Goal: Information Seeking & Learning: Learn about a topic

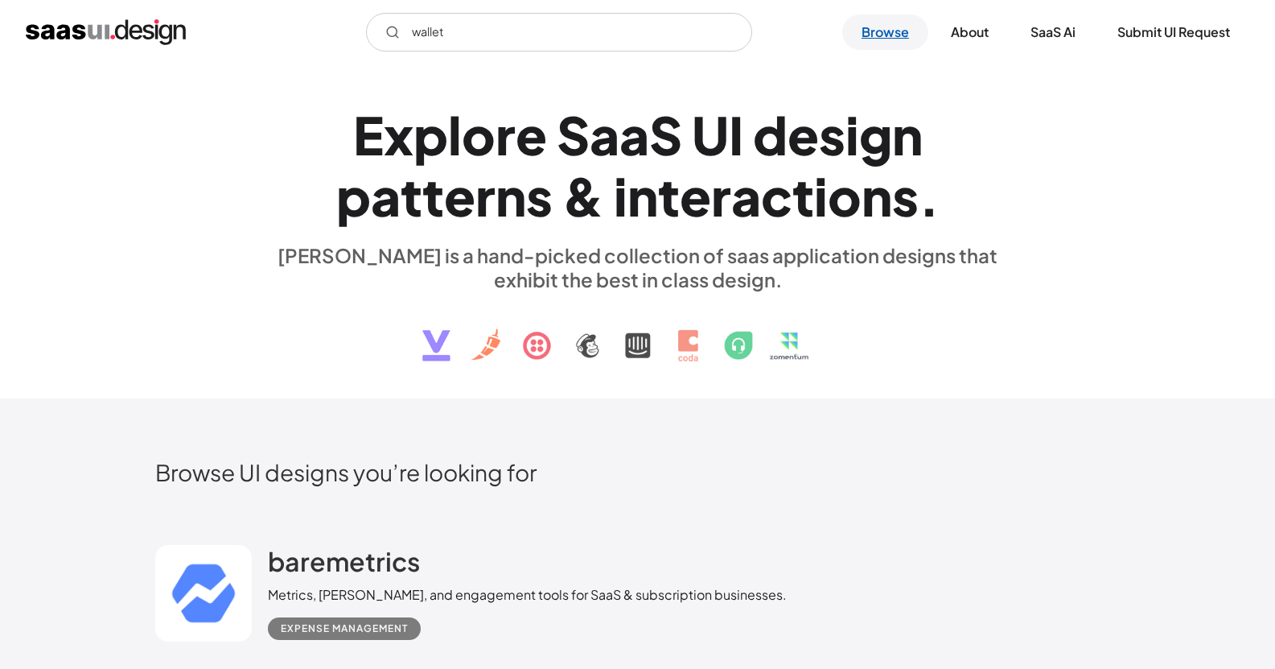
type input "wallet"
click at [867, 32] on link "Browse" at bounding box center [885, 31] width 86 height 35
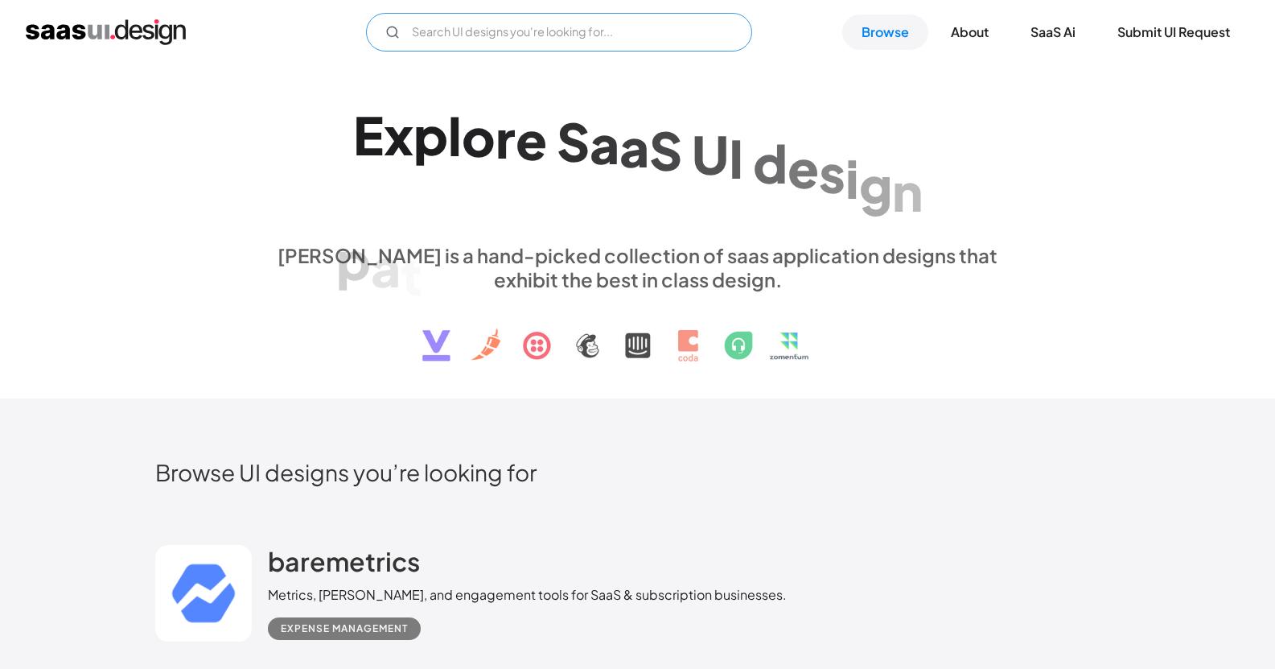
click at [433, 37] on input "Email Form" at bounding box center [559, 32] width 386 height 39
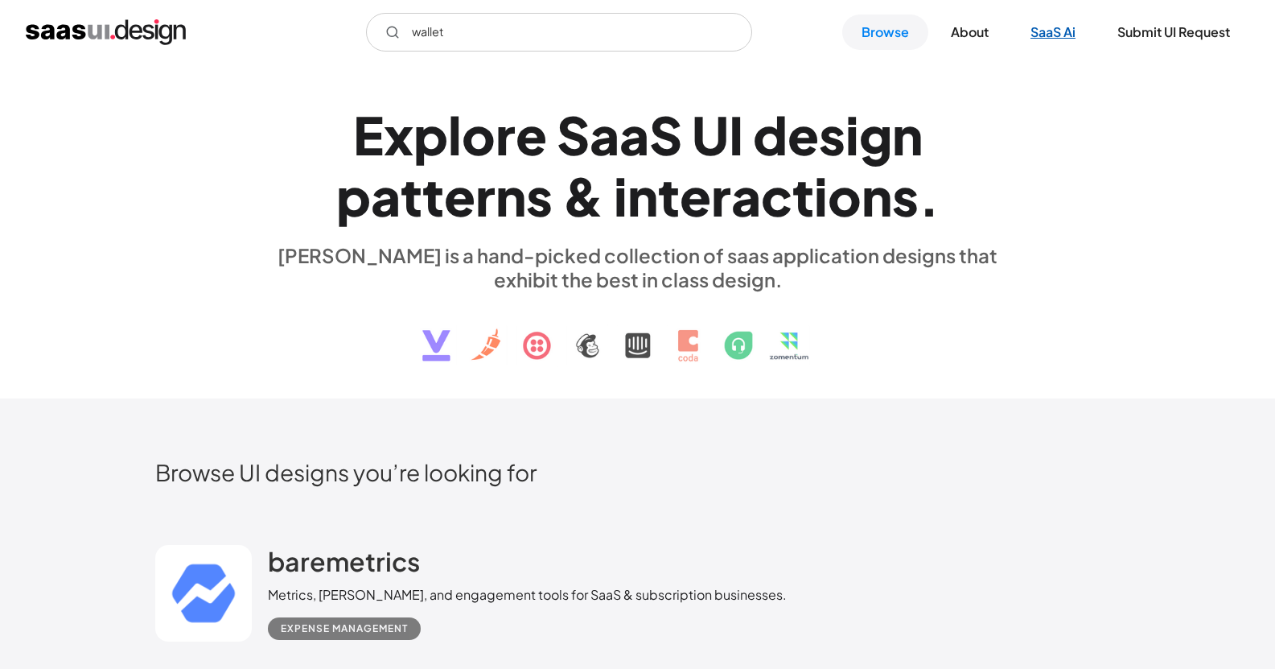
click at [1043, 34] on link "SaaS Ai" at bounding box center [1053, 31] width 84 height 35
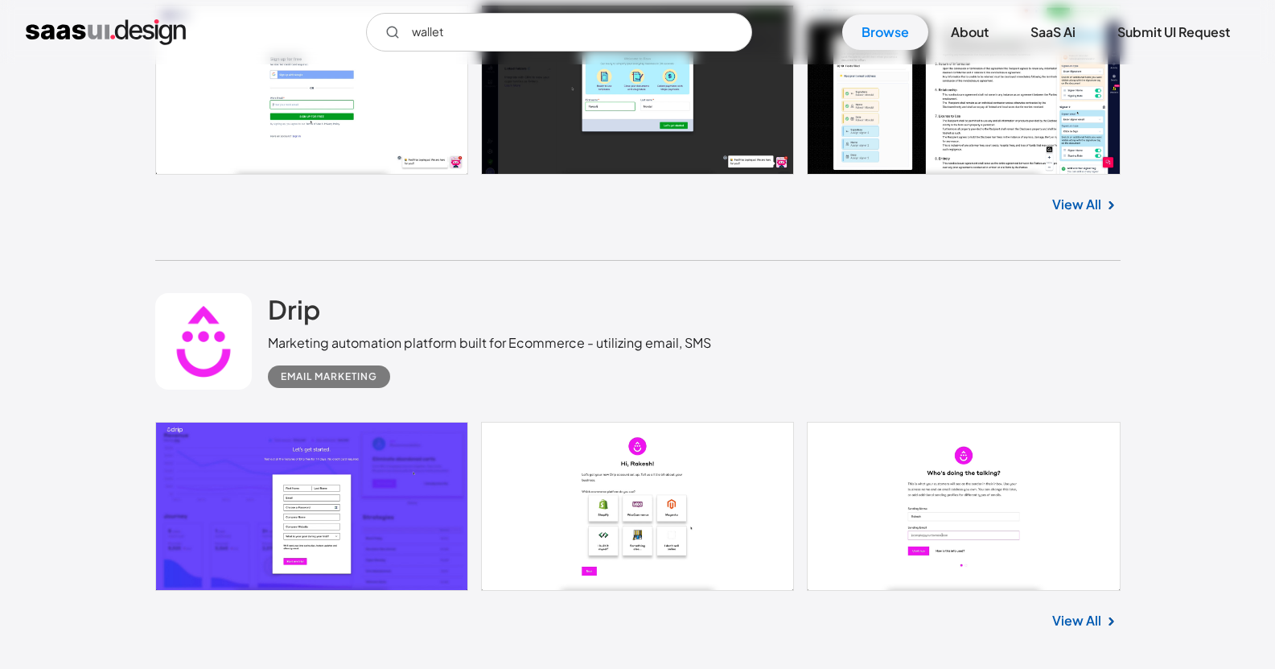
scroll to position [1529, 0]
click at [442, 26] on input "wallet" at bounding box center [559, 32] width 386 height 39
type input "w"
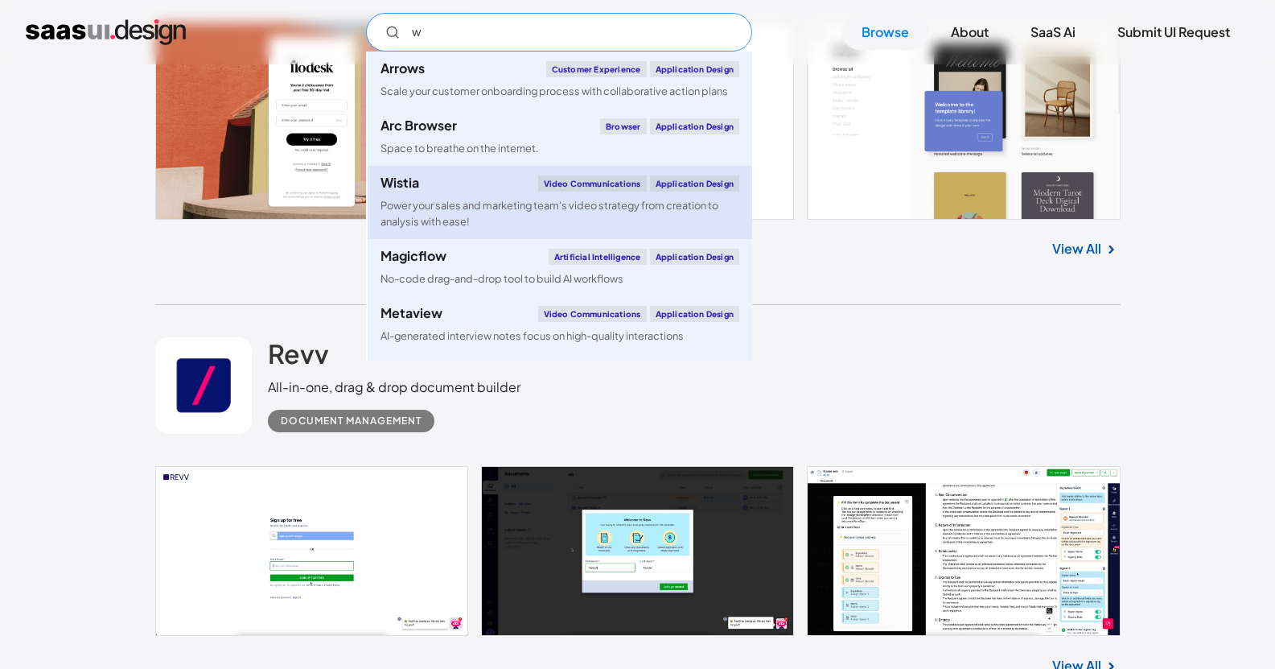
scroll to position [1046, 0]
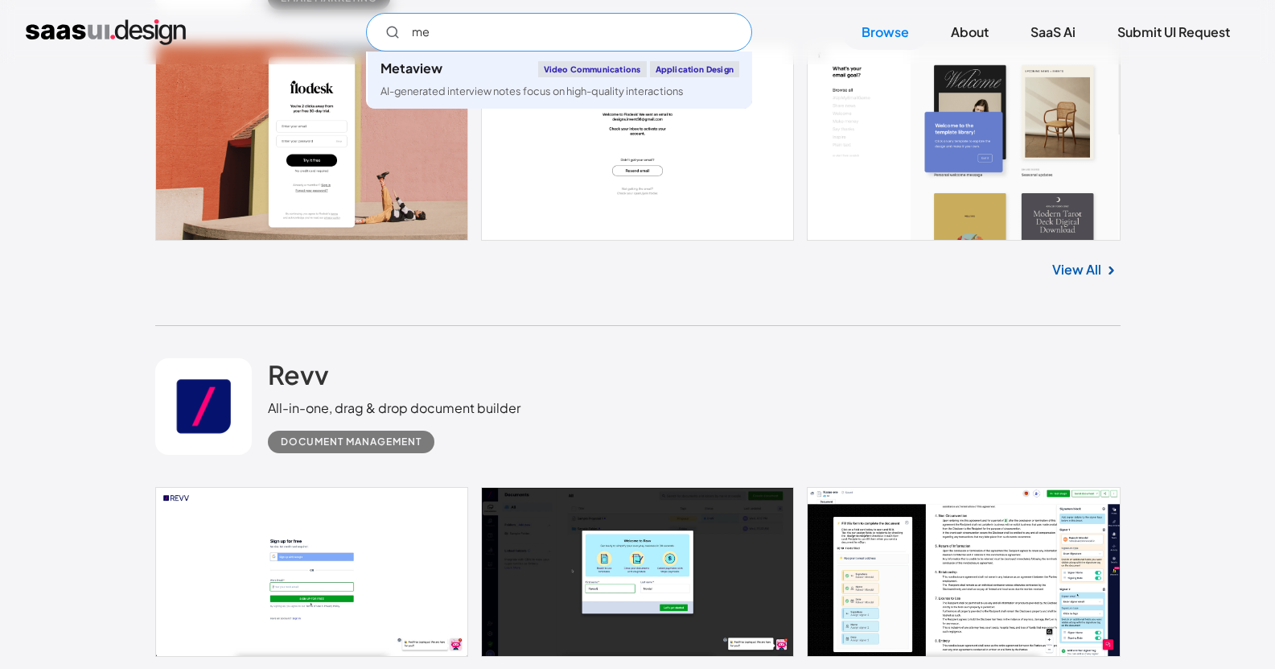
type input "m"
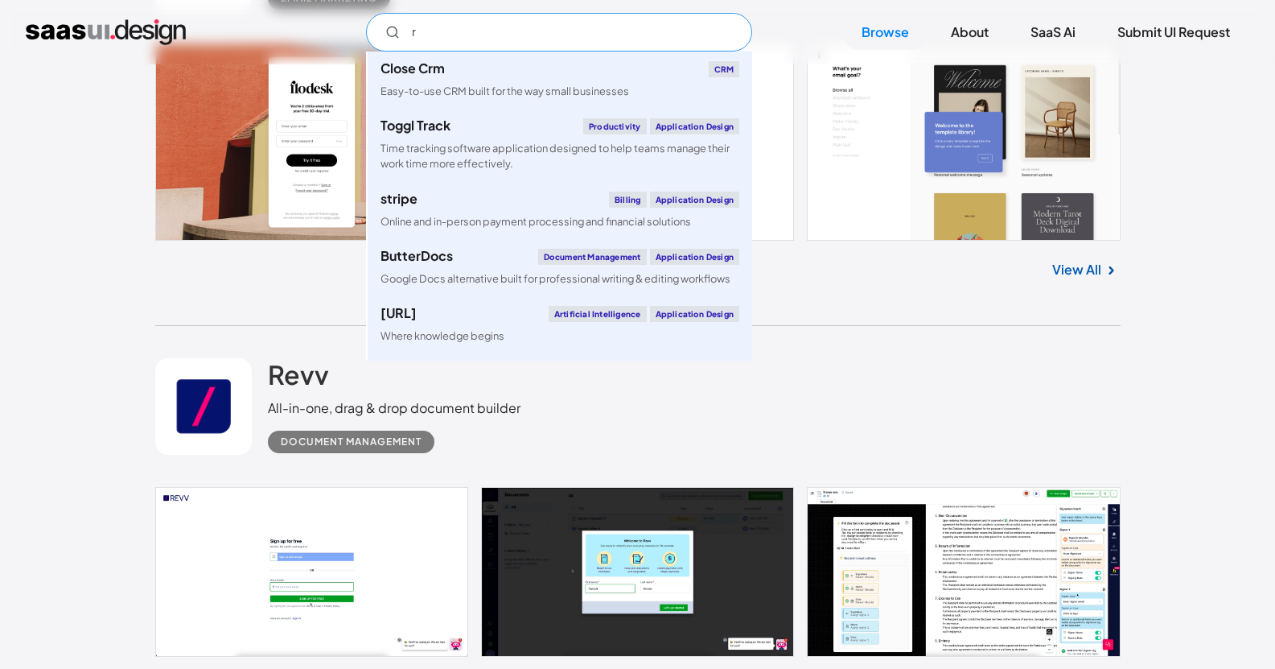
type input "r"
